Goal: Use online tool/utility: Utilize a website feature to perform a specific function

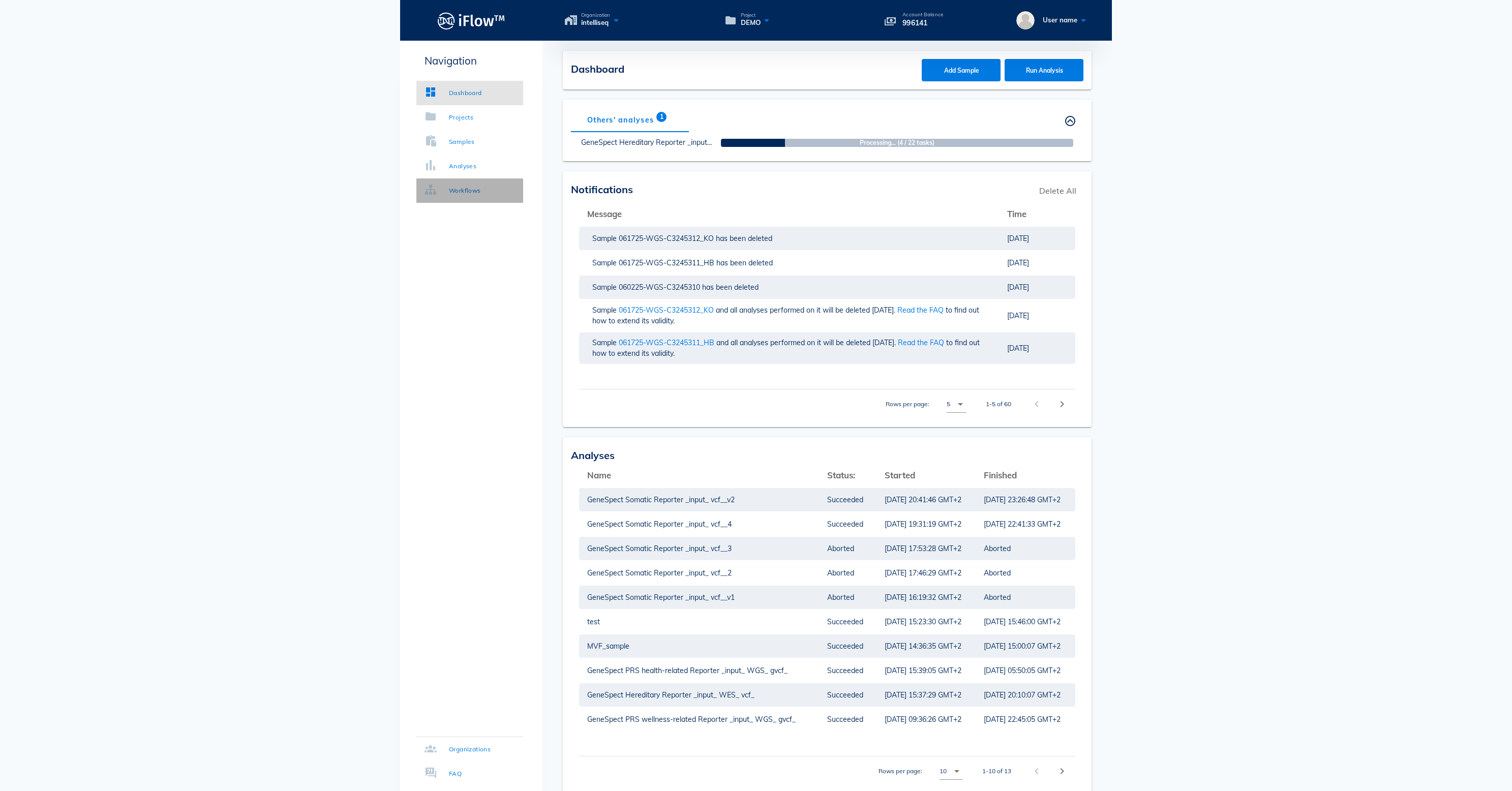
click at [470, 187] on div "Workflows" at bounding box center [465, 190] width 32 height 10
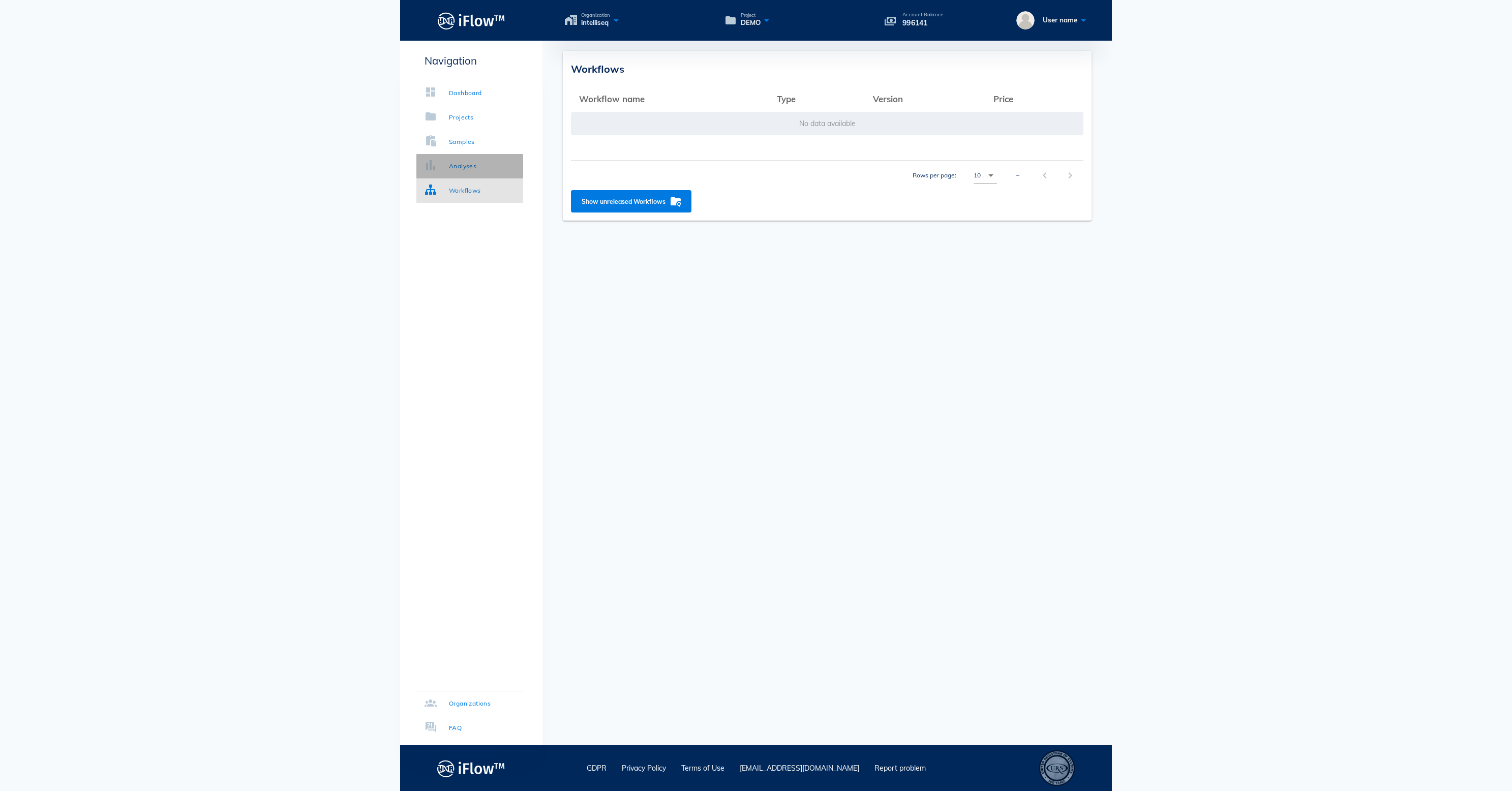
click at [461, 154] on link "Analyses" at bounding box center [470, 166] width 107 height 25
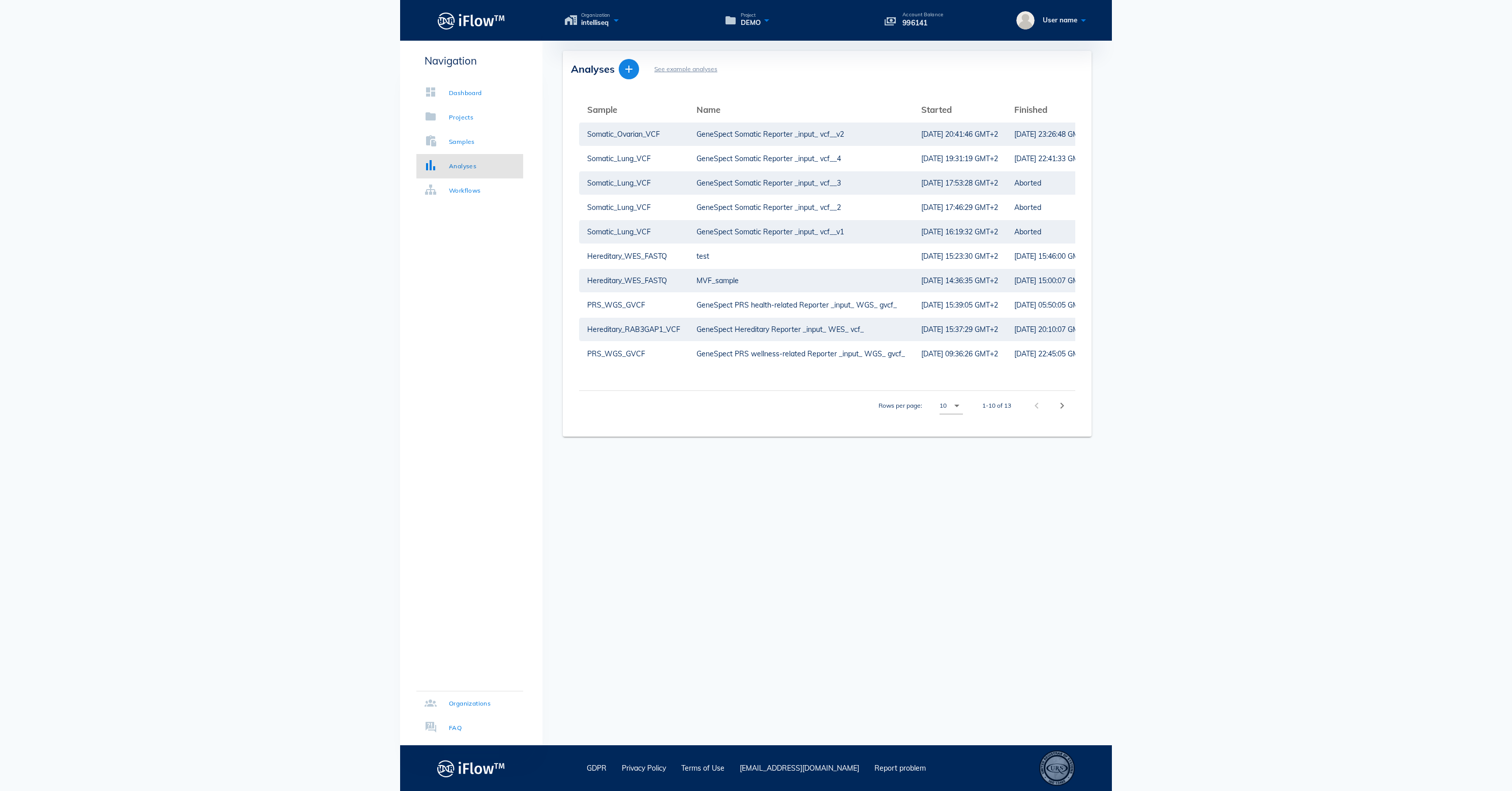
click at [629, 73] on icon "button" at bounding box center [629, 69] width 12 height 12
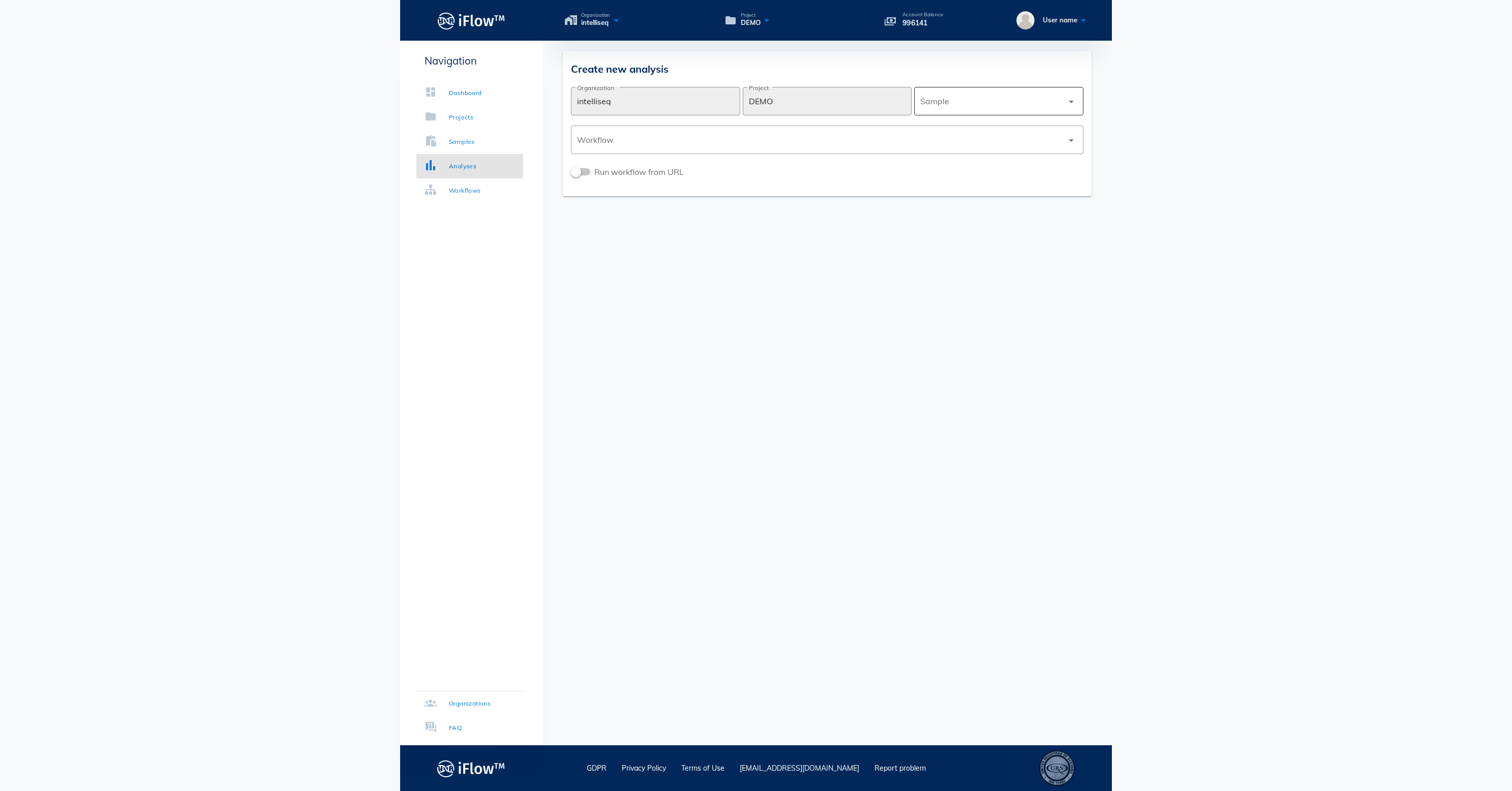
click at [926, 107] on div at bounding box center [991, 102] width 143 height 25
click at [958, 204] on div "Somatic_Lung_VCF" at bounding box center [998, 200] width 153 height 9
click at [849, 143] on div at bounding box center [820, 140] width 486 height 25
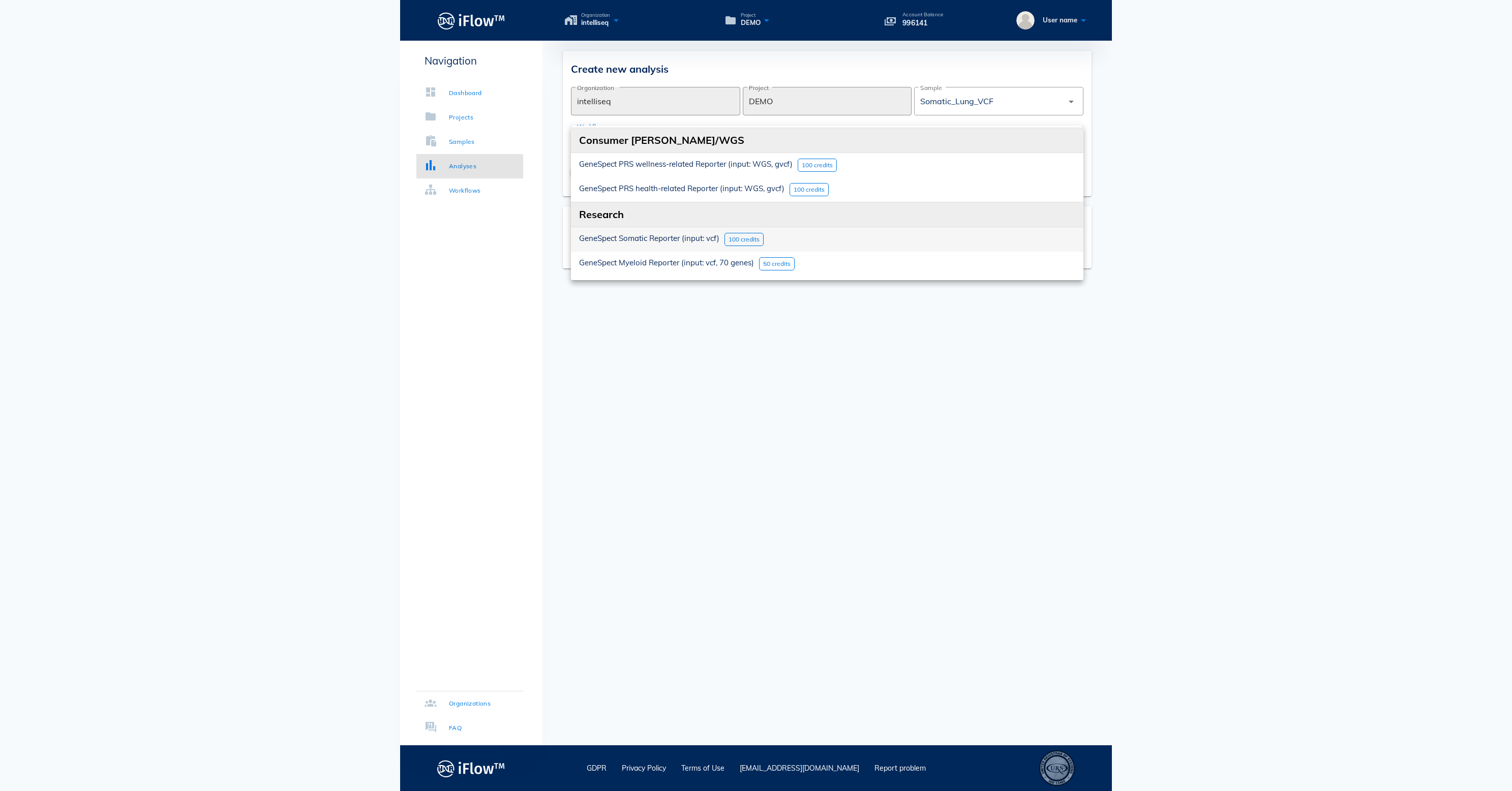
click at [693, 234] on span "GeneSpect Somatic Reporter (input: vcf)" at bounding box center [649, 238] width 140 height 9
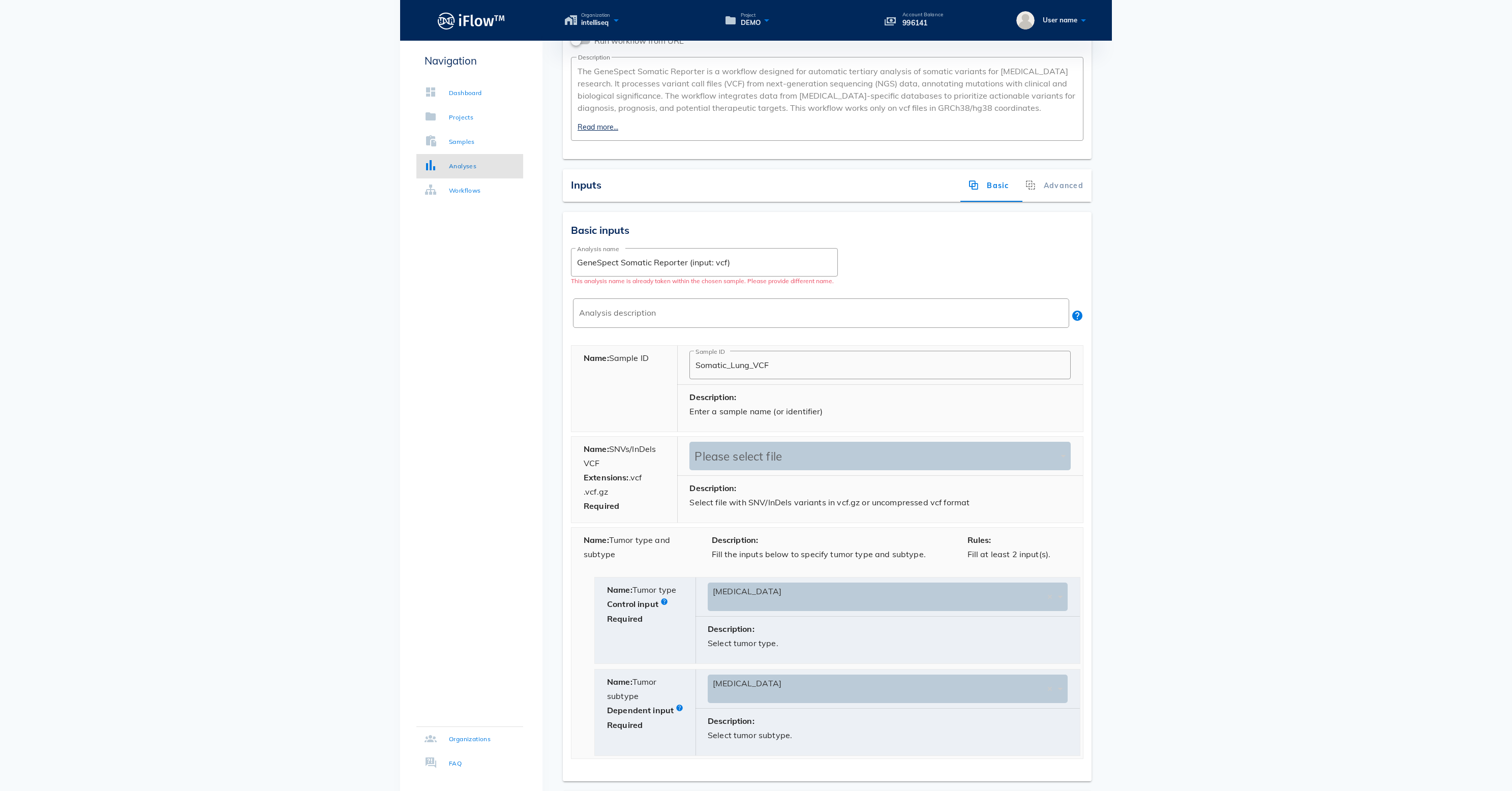
scroll to position [256, 0]
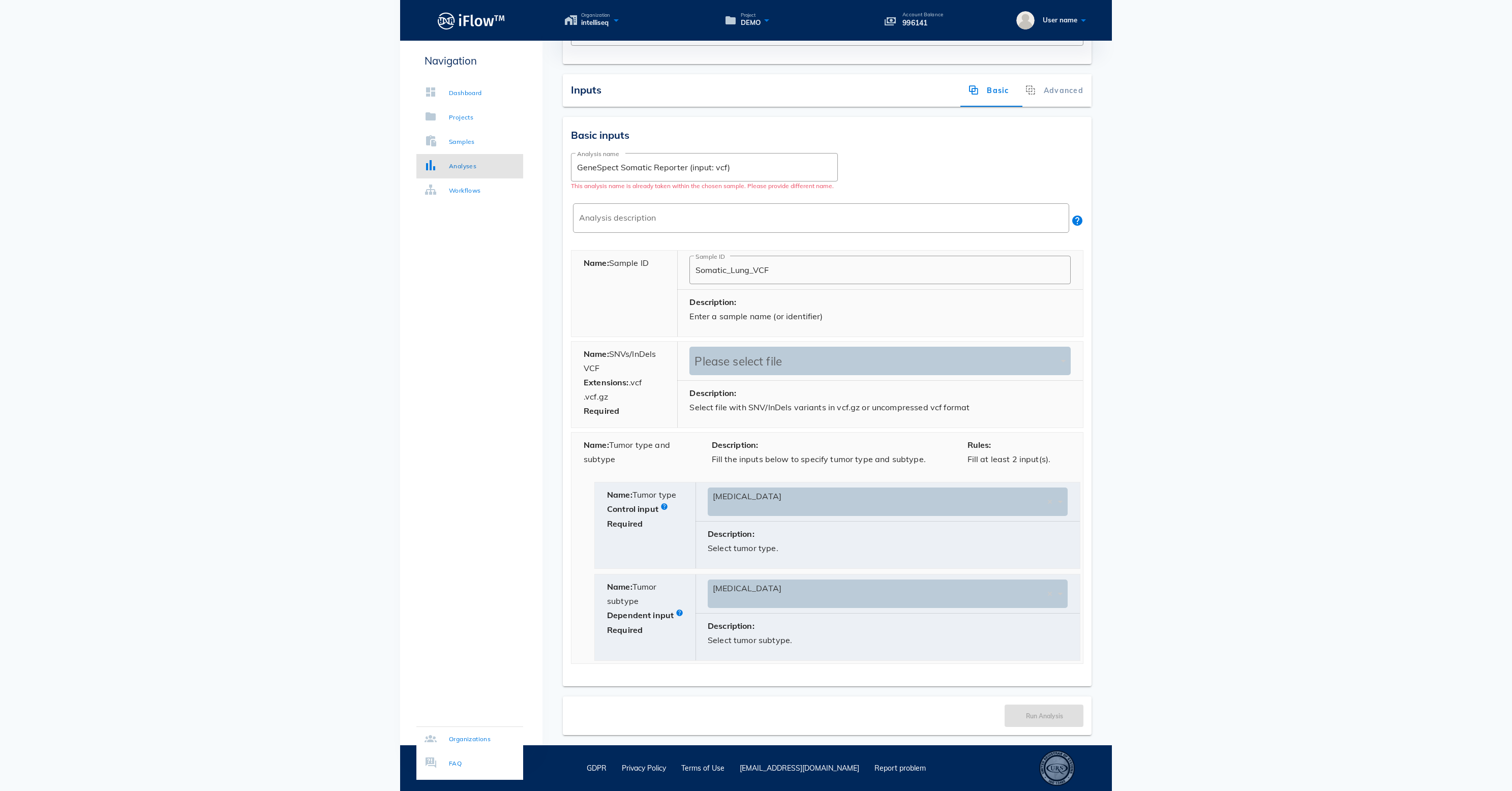
click at [773, 516] on input "text" at bounding box center [877, 502] width 329 height 29
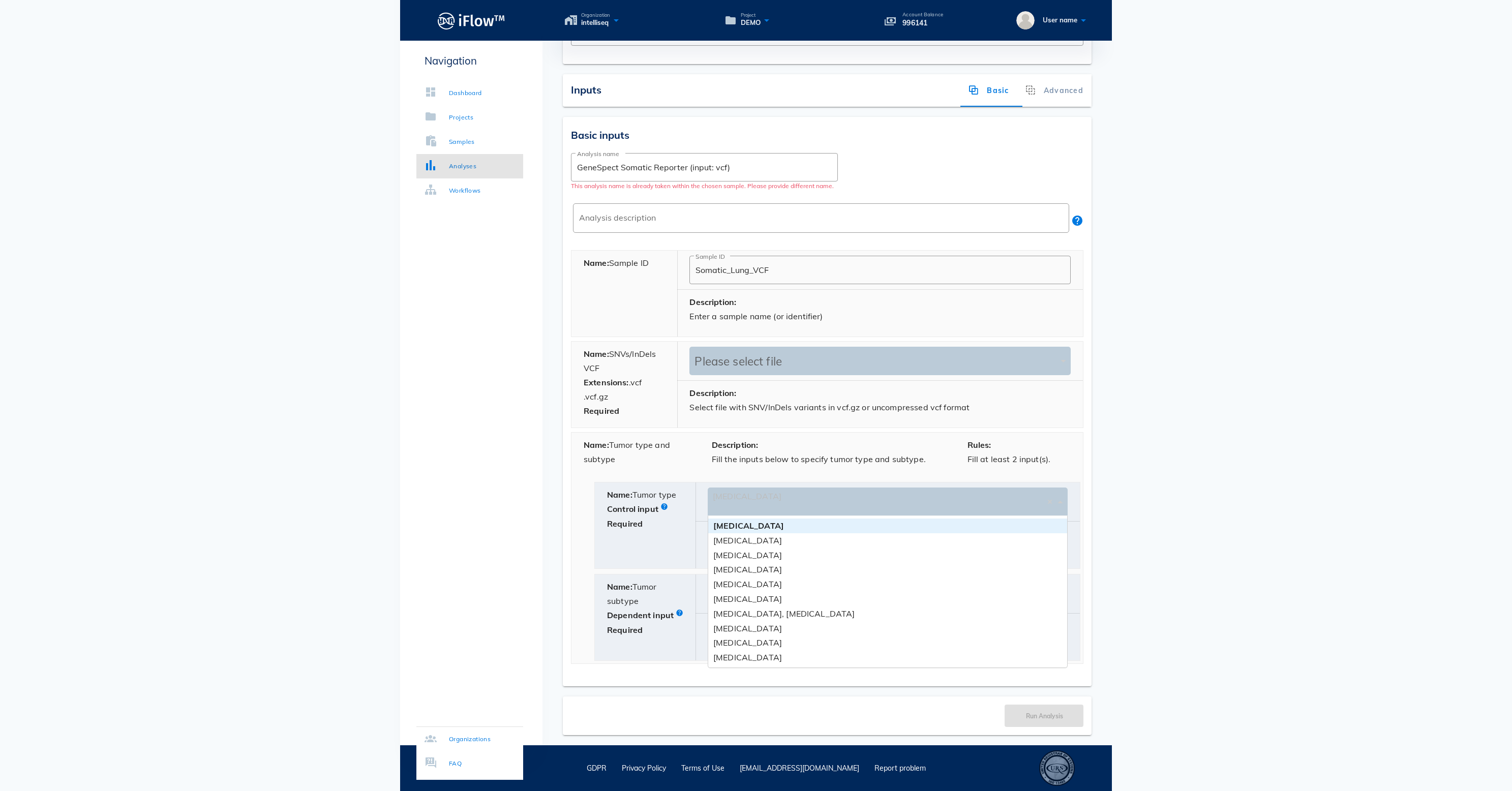
scroll to position [150, 356]
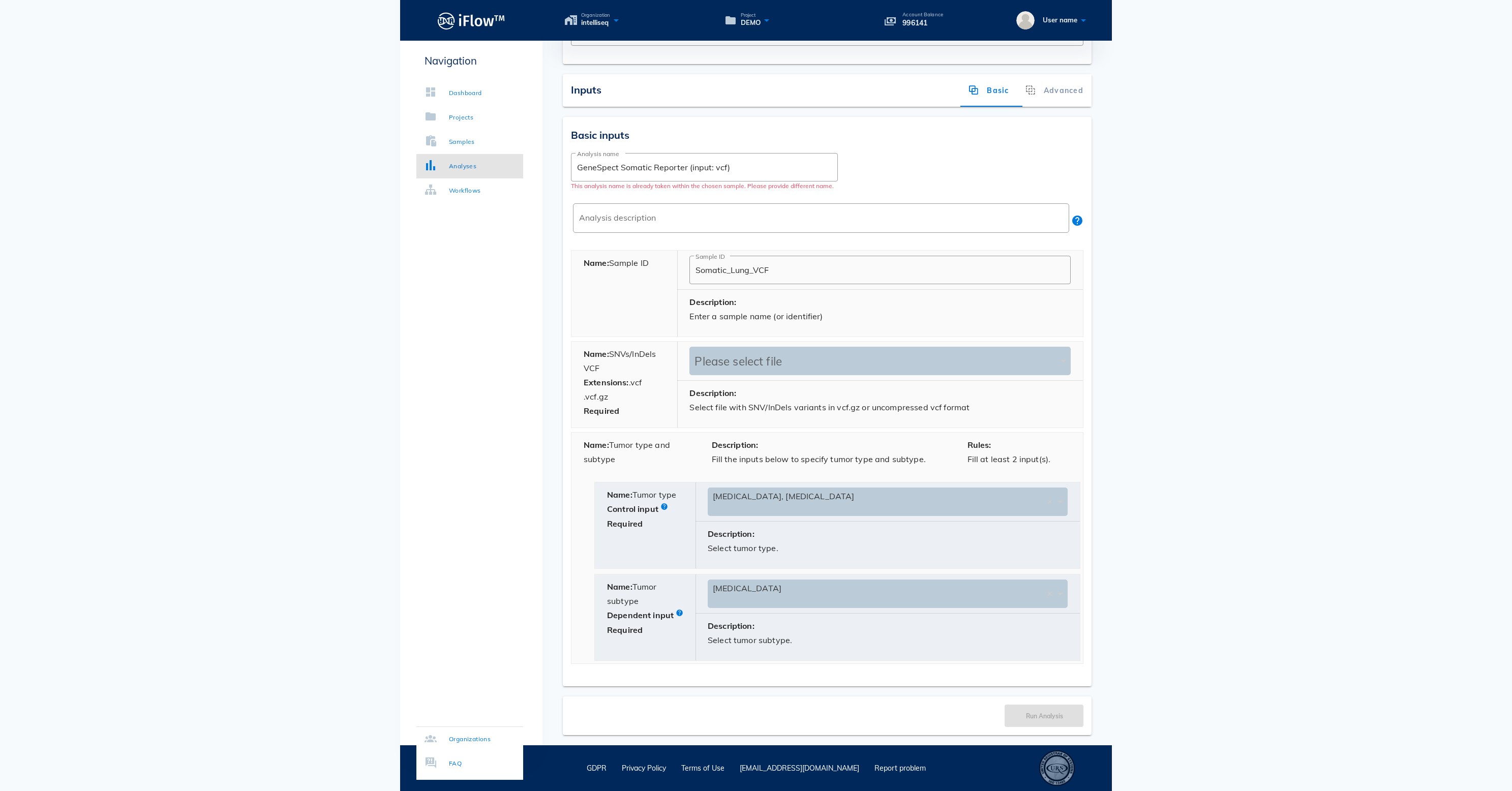
click at [842, 608] on input "text" at bounding box center [877, 593] width 329 height 29
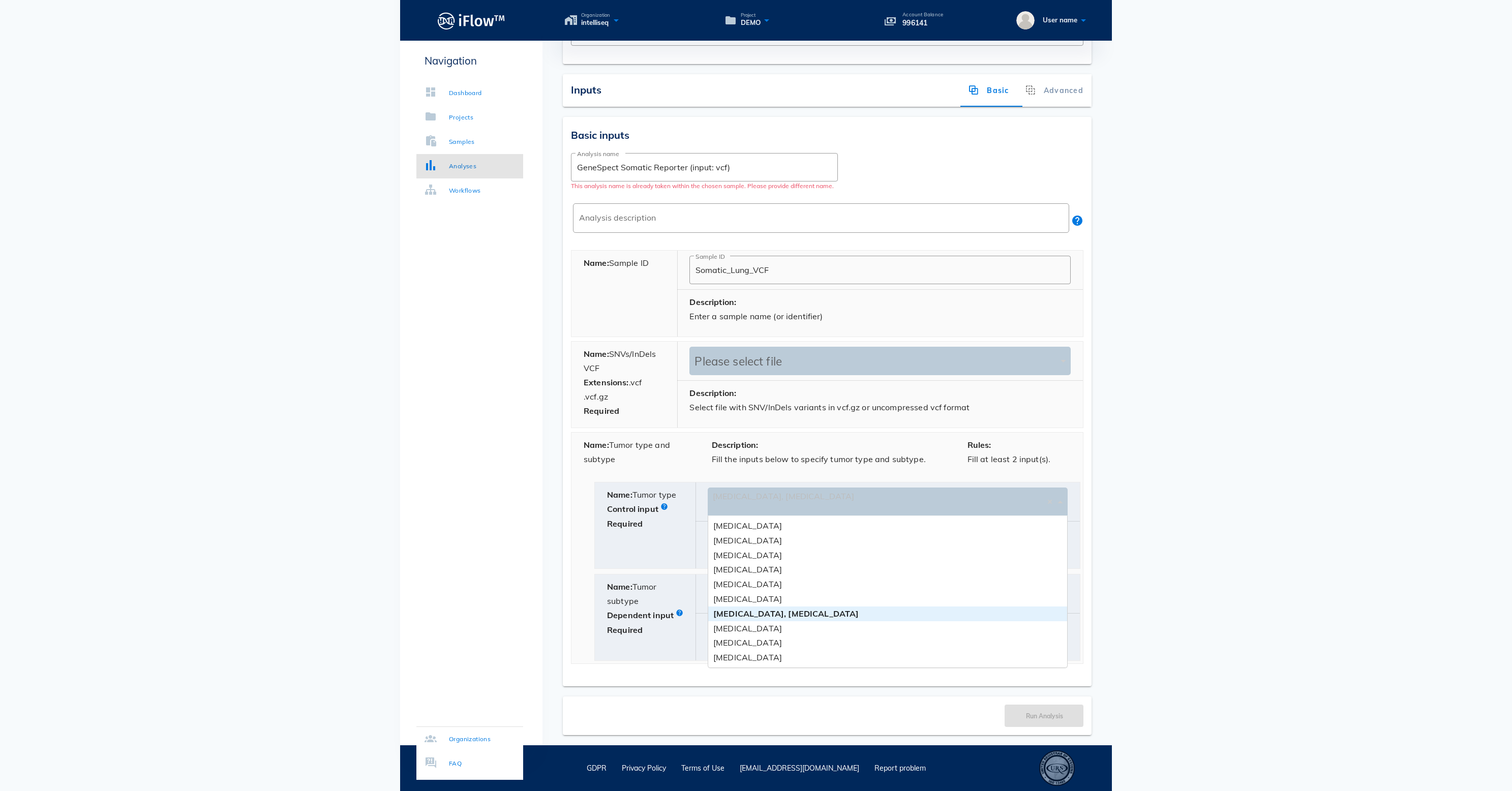
drag, startPoint x: 909, startPoint y: 525, endPoint x: 652, endPoint y: 525, distance: 257.0
click at [652, 525] on div "Name: Tumor type Control input Required [MEDICAL_DATA], [MEDICAL_DATA] Please s…" at bounding box center [837, 525] width 485 height 86
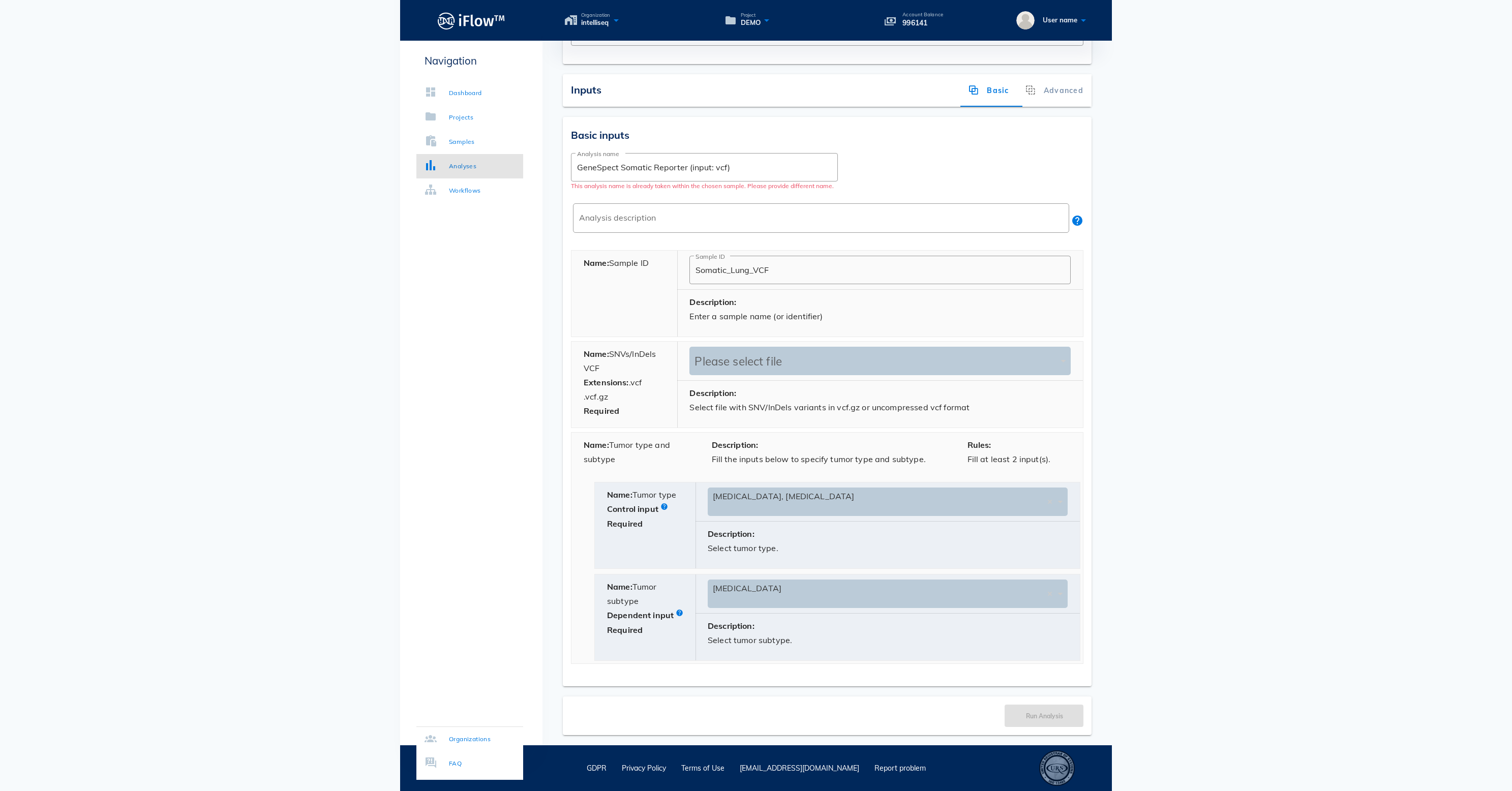
click at [243, 686] on body "Organization intelliseq Project DEMO Account Balance 996141 User name Navigatio…" at bounding box center [756, 282] width 1512 height 1017
